Goal: Browse casually

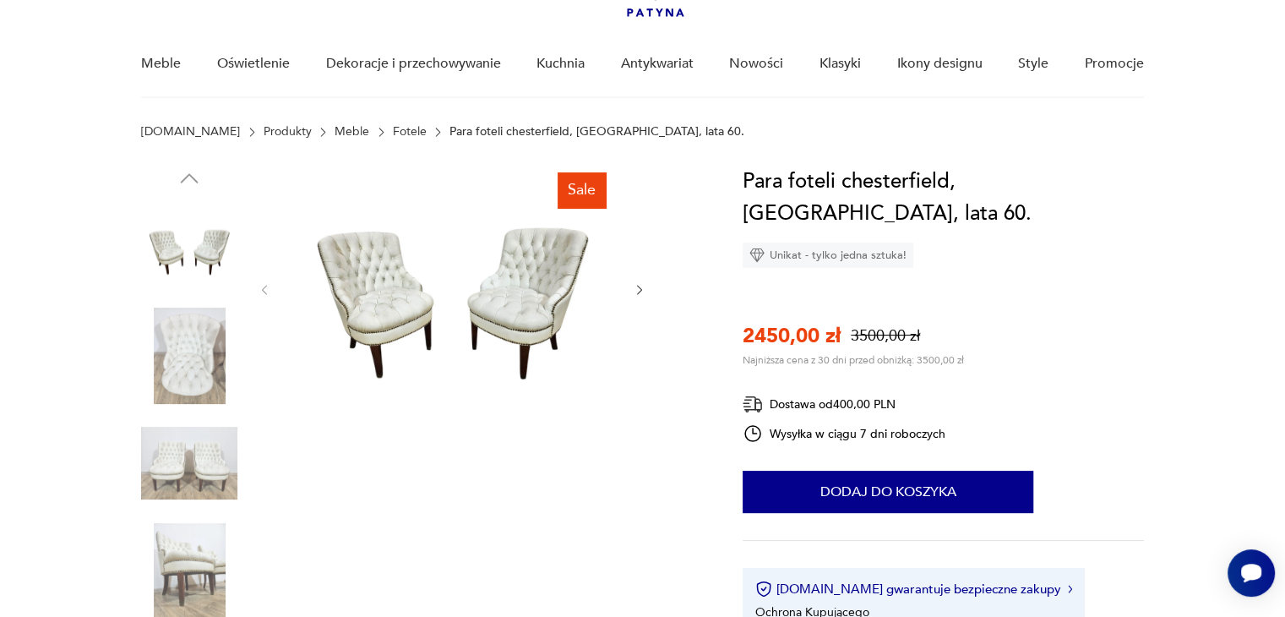
scroll to position [84, 0]
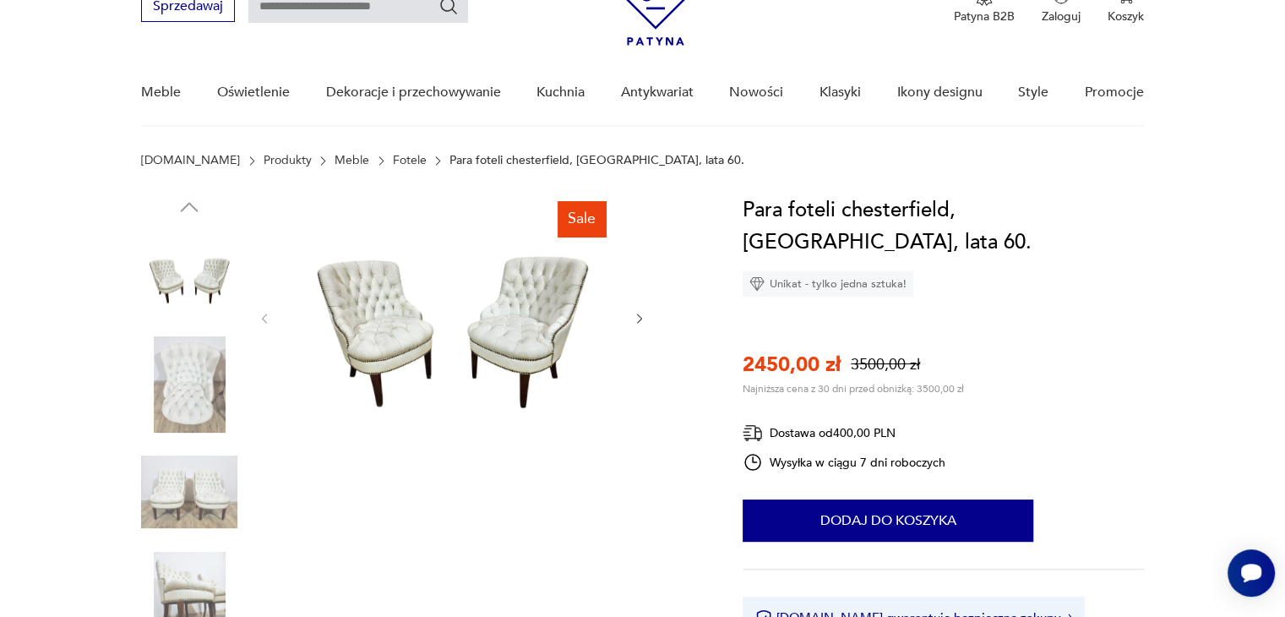
click at [642, 318] on icon "button" at bounding box center [640, 319] width 14 height 14
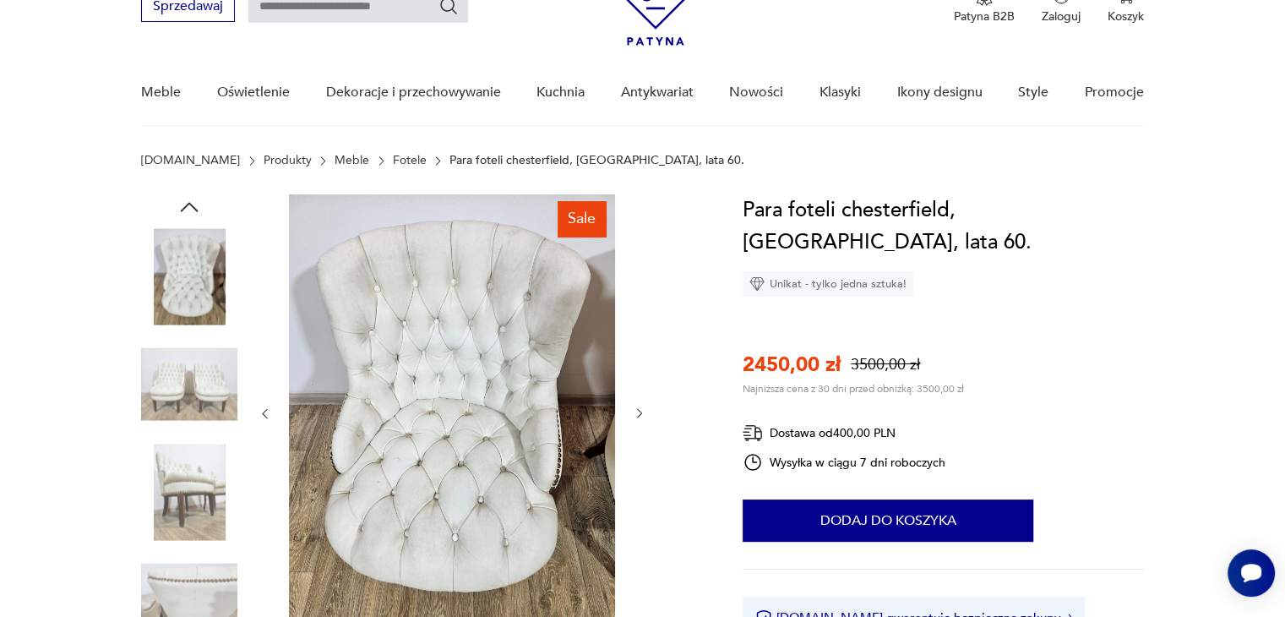
click at [643, 412] on icon "button" at bounding box center [640, 413] width 14 height 14
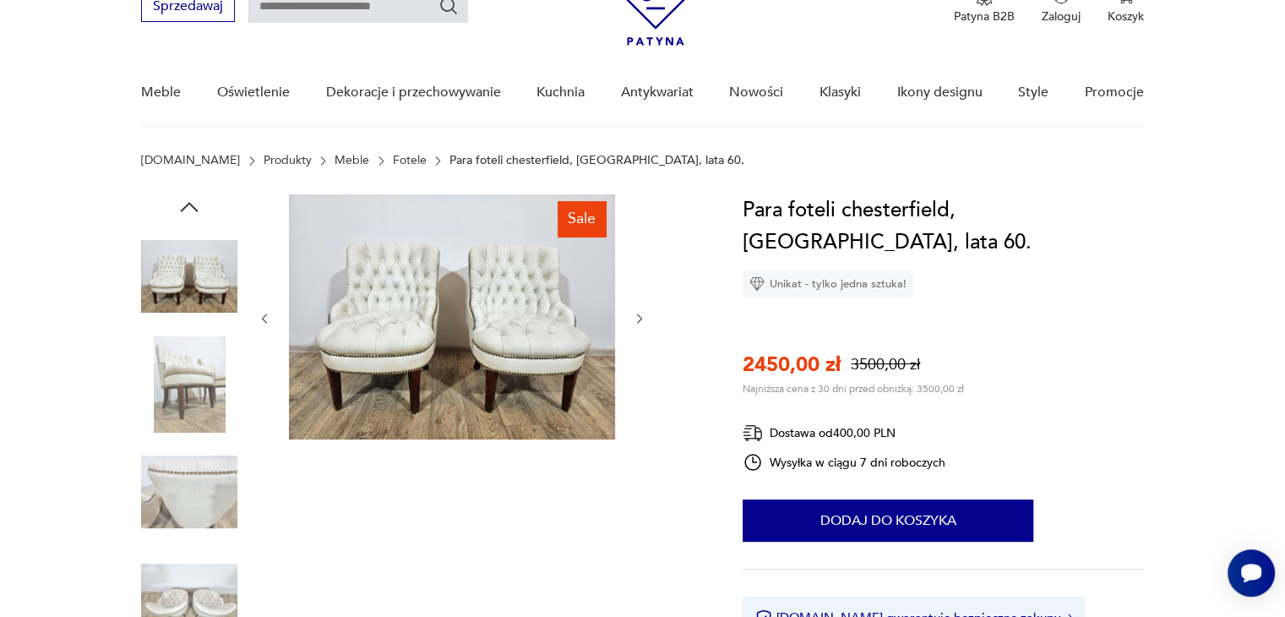
click at [635, 313] on icon "button" at bounding box center [640, 319] width 14 height 14
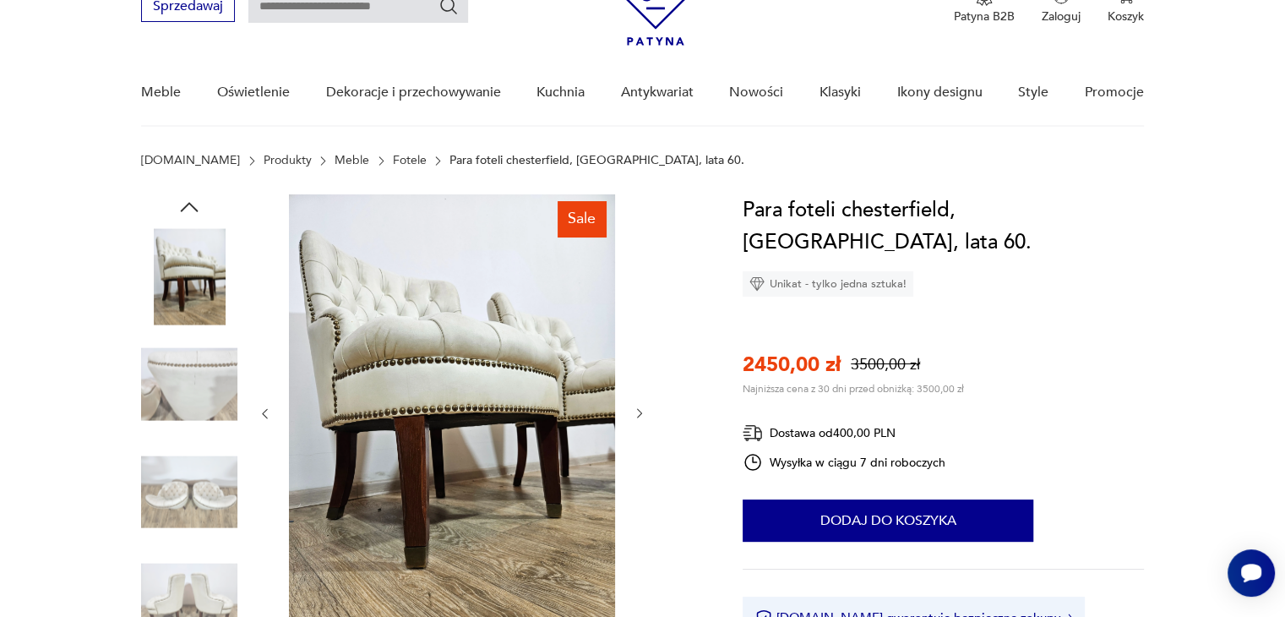
click at [638, 409] on icon "button" at bounding box center [639, 414] width 5 height 10
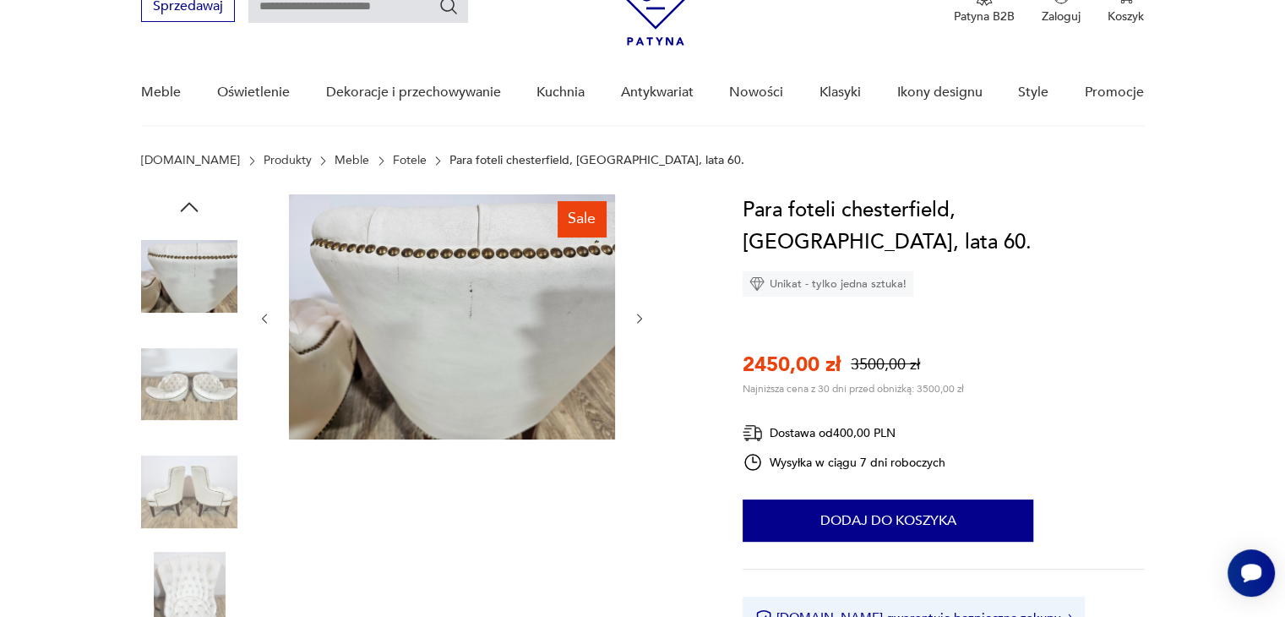
click at [638, 409] on div at bounding box center [452, 318] width 389 height 248
click at [640, 313] on icon "button" at bounding box center [640, 319] width 14 height 14
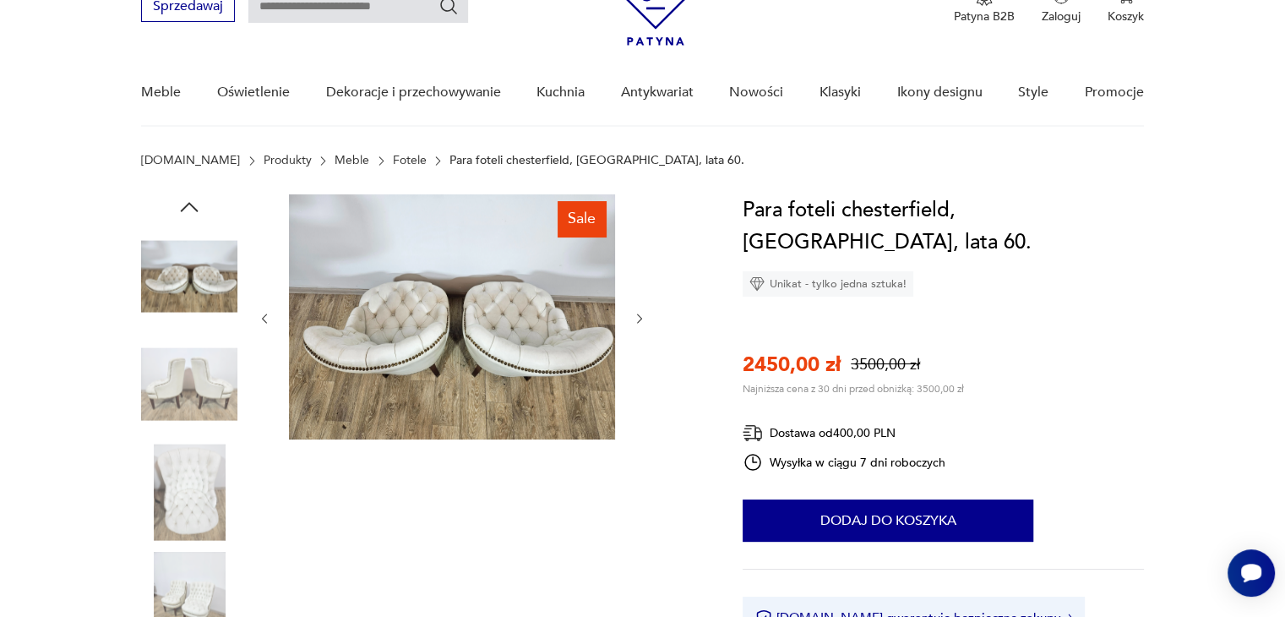
click at [640, 313] on icon "button" at bounding box center [640, 319] width 14 height 14
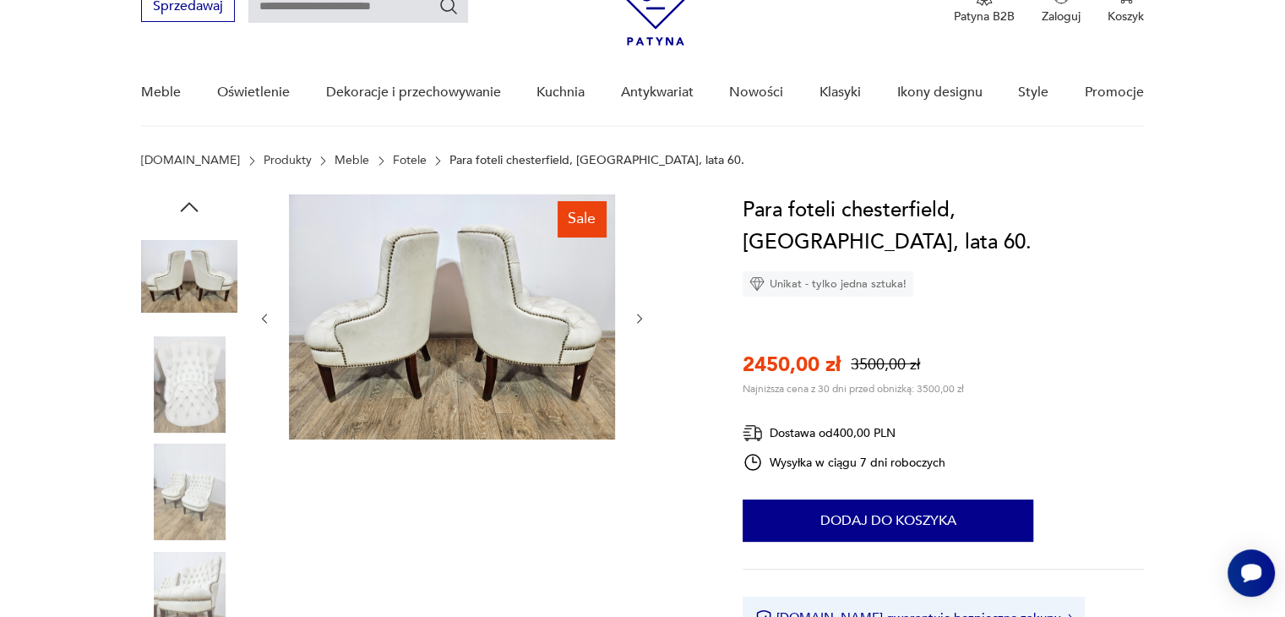
click at [640, 313] on icon "button" at bounding box center [640, 319] width 14 height 14
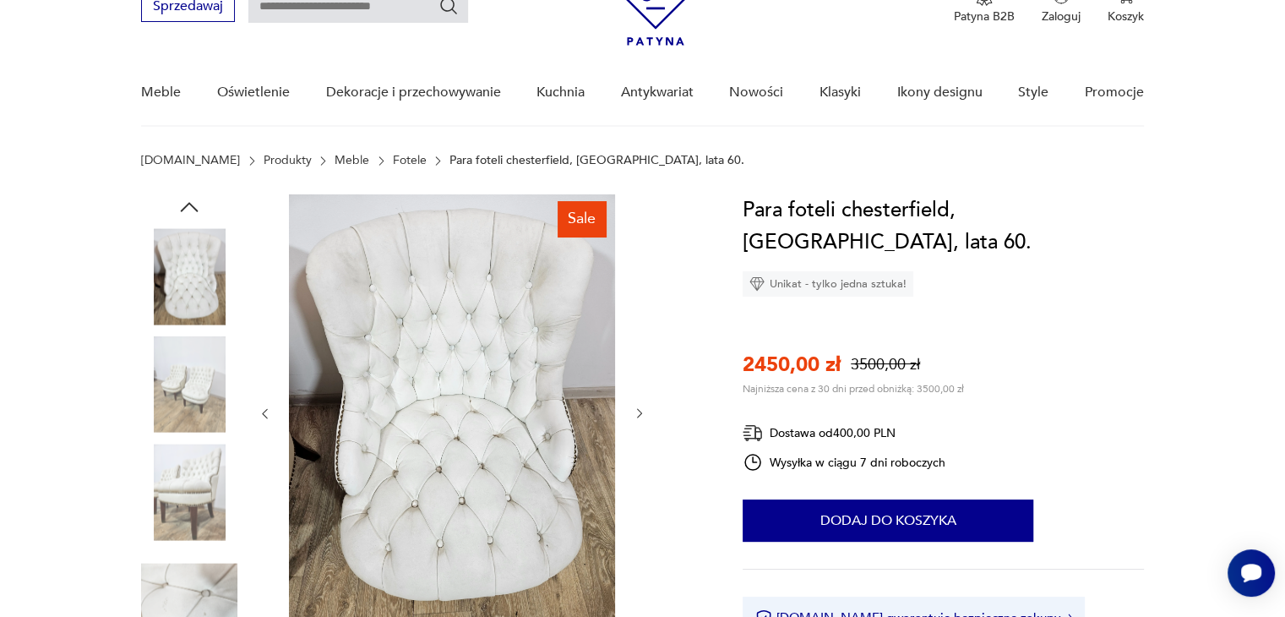
click at [640, 410] on icon "button" at bounding box center [640, 413] width 14 height 14
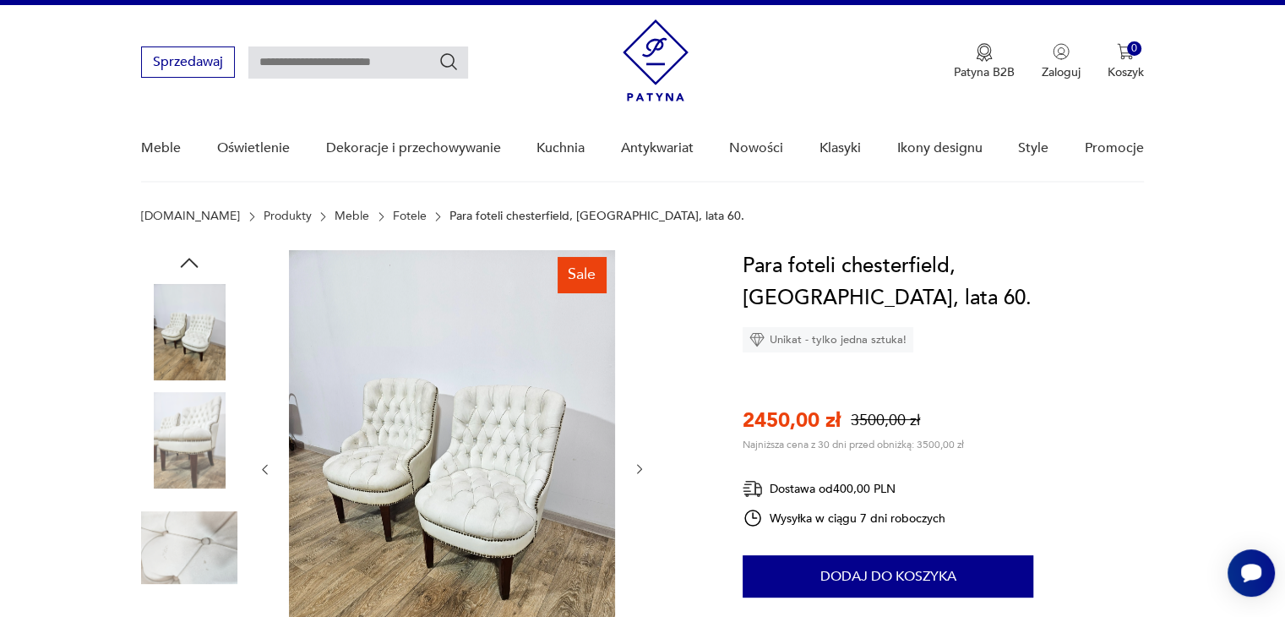
scroll to position [0, 0]
